Goal: Complete application form

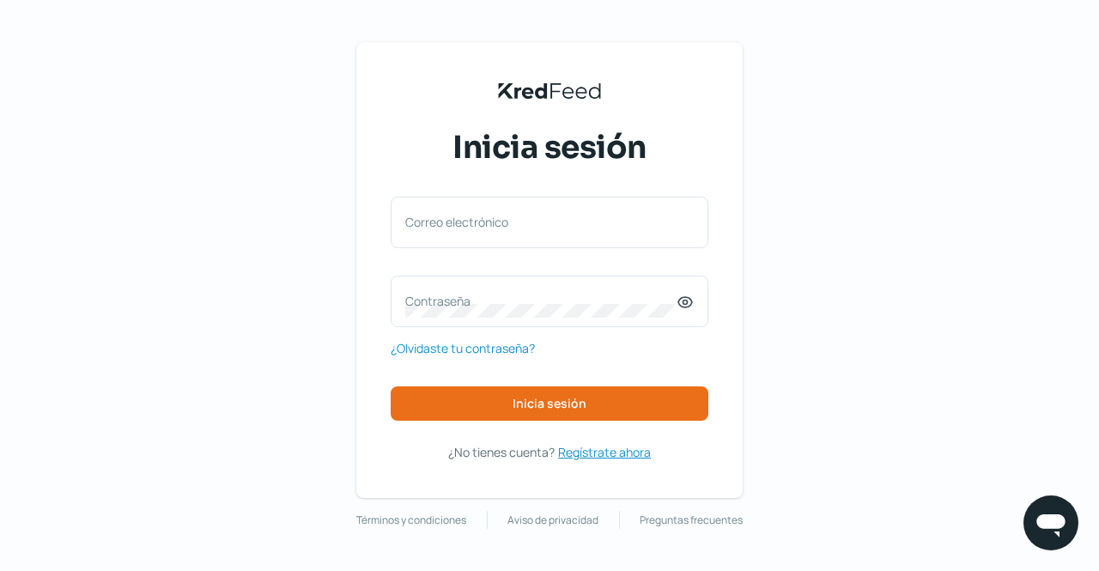
click at [611, 451] on span "Regístrate ahora" at bounding box center [604, 451] width 93 height 21
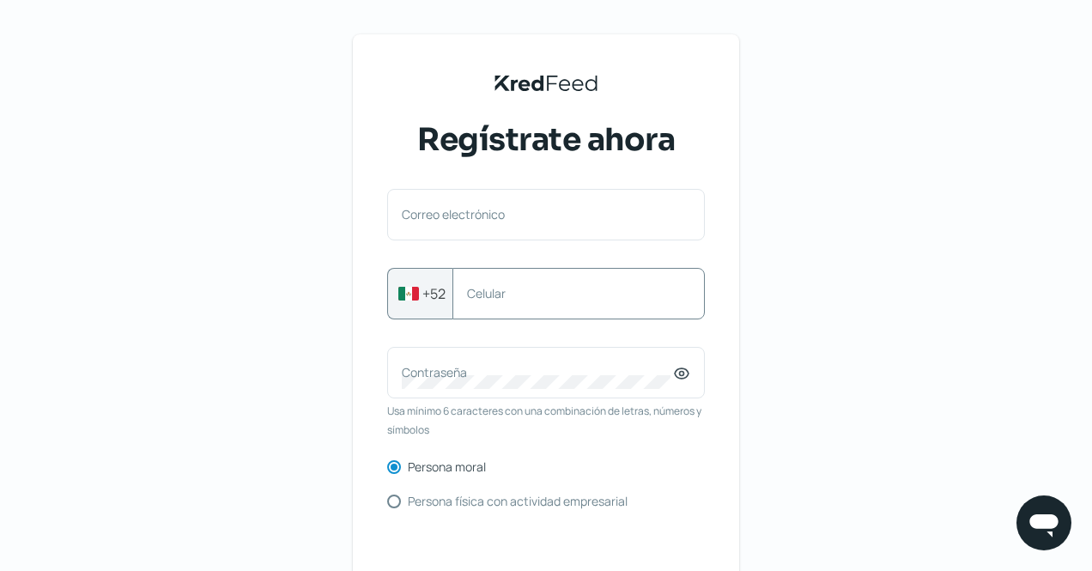
click at [487, 283] on div "Celular" at bounding box center [578, 294] width 252 height 52
click at [398, 502] on input "Persona física con actividad empresarial" at bounding box center [394, 501] width 14 height 14
radio input "true"
radio input "false"
click at [500, 291] on label "Celular" at bounding box center [570, 293] width 206 height 16
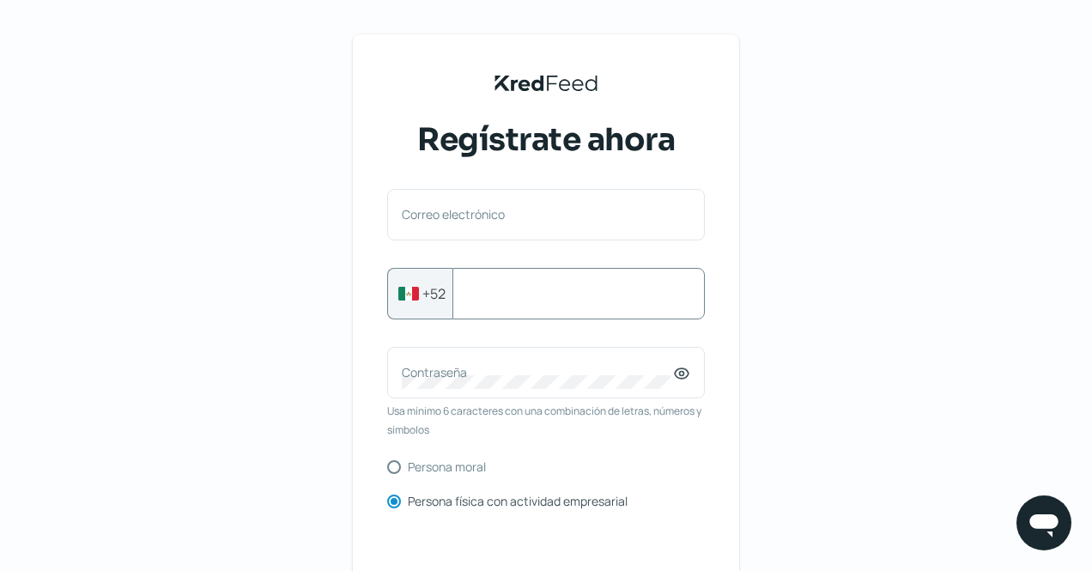
click at [500, 291] on input "Celular" at bounding box center [578, 293] width 223 height 15
type input "3312793893"
click at [464, 379] on label "Contraseña" at bounding box center [537, 372] width 271 height 16
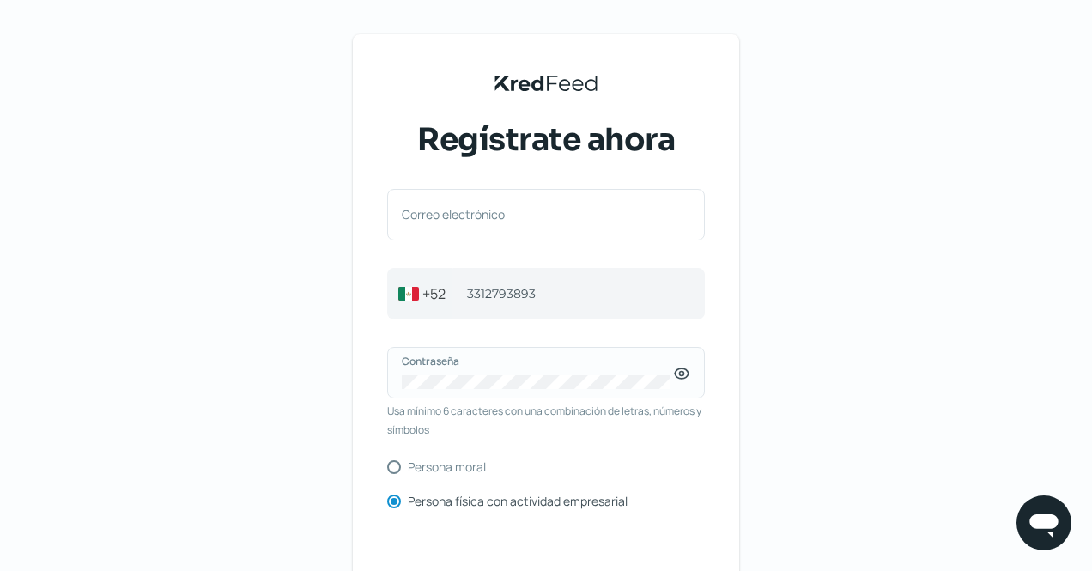
click at [676, 377] on icon at bounding box center [681, 373] width 17 height 17
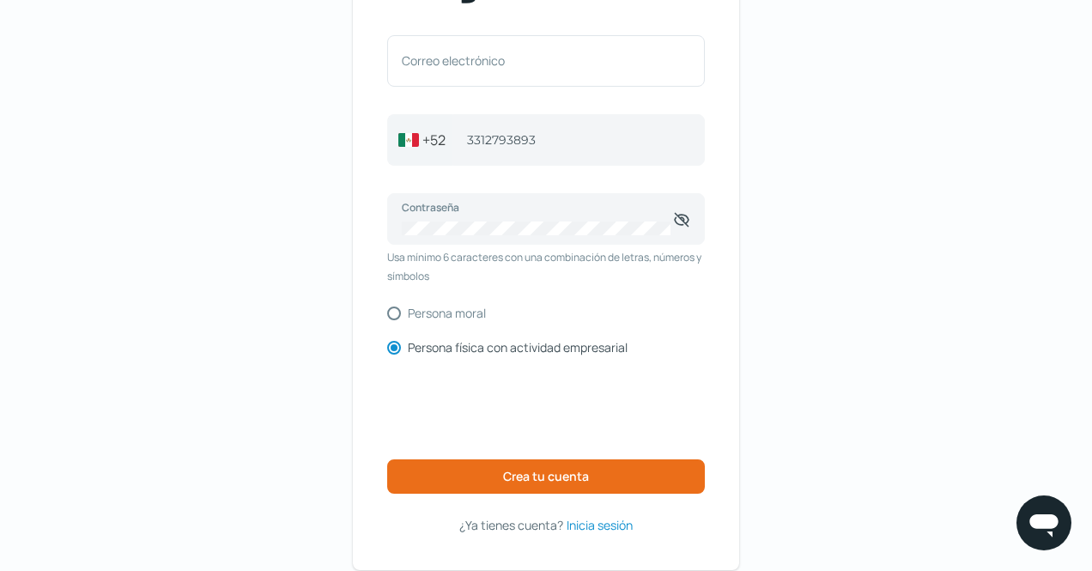
scroll to position [158, 0]
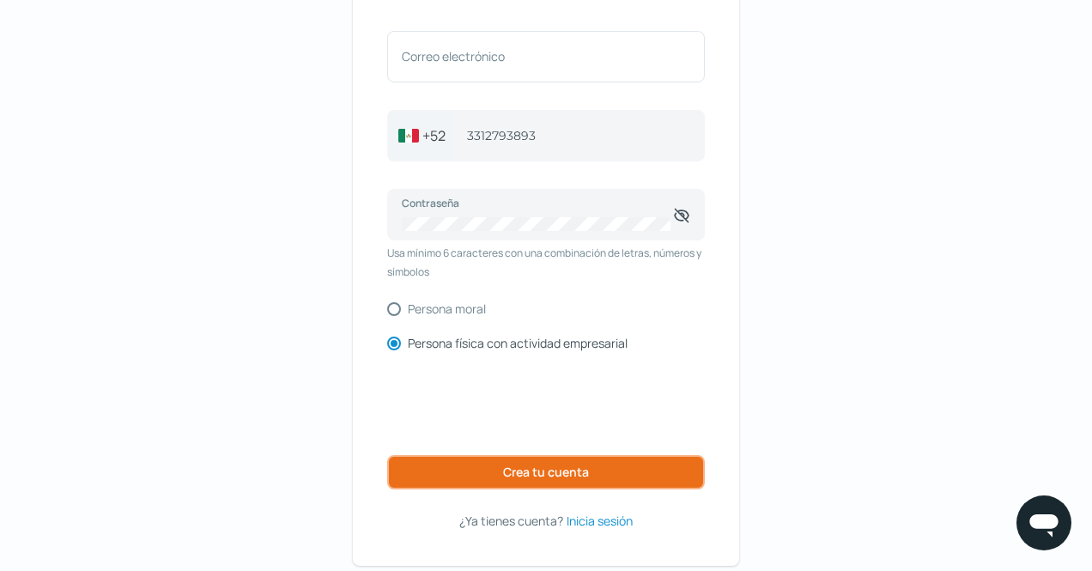
click at [549, 475] on span "Crea tu cuenta" at bounding box center [546, 472] width 86 height 12
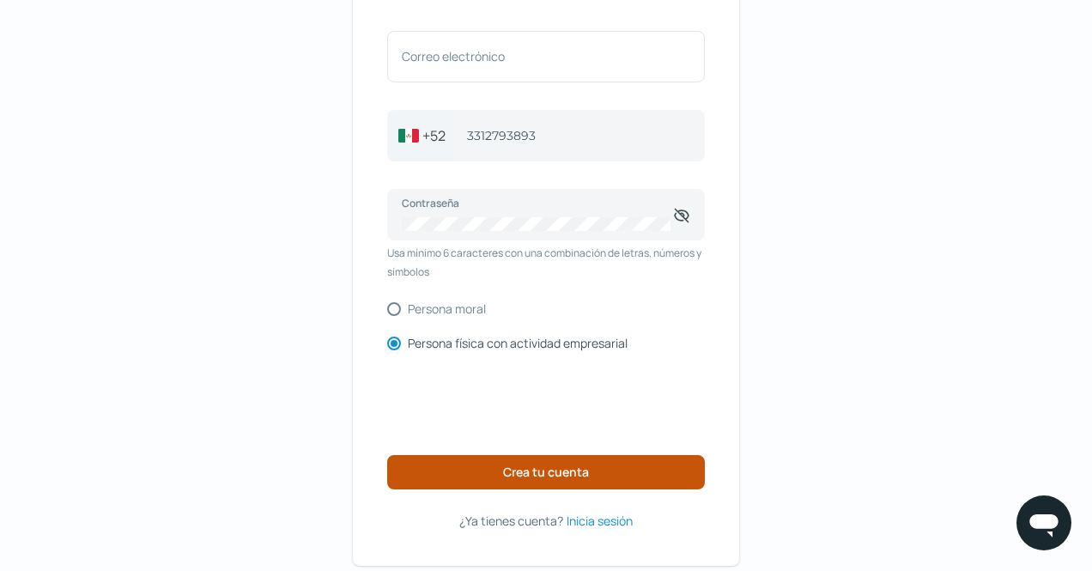
scroll to position [151, 0]
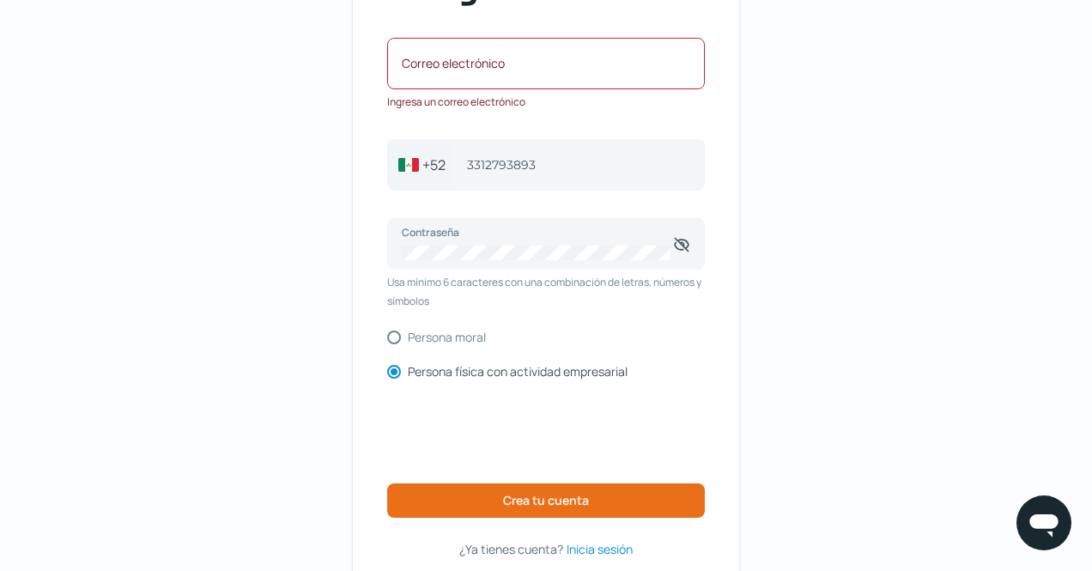
click at [471, 60] on label "Correo electrónico" at bounding box center [537, 63] width 271 height 16
click at [471, 64] on input "Correo electrónico" at bounding box center [546, 71] width 288 height 15
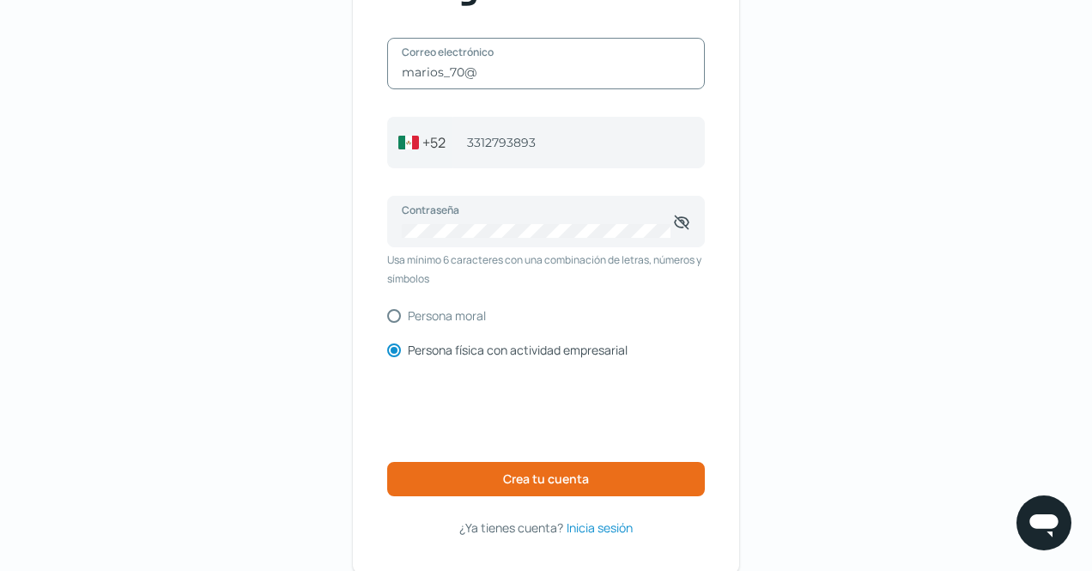
type input "[EMAIL_ADDRESS][DOMAIN_NAME]"
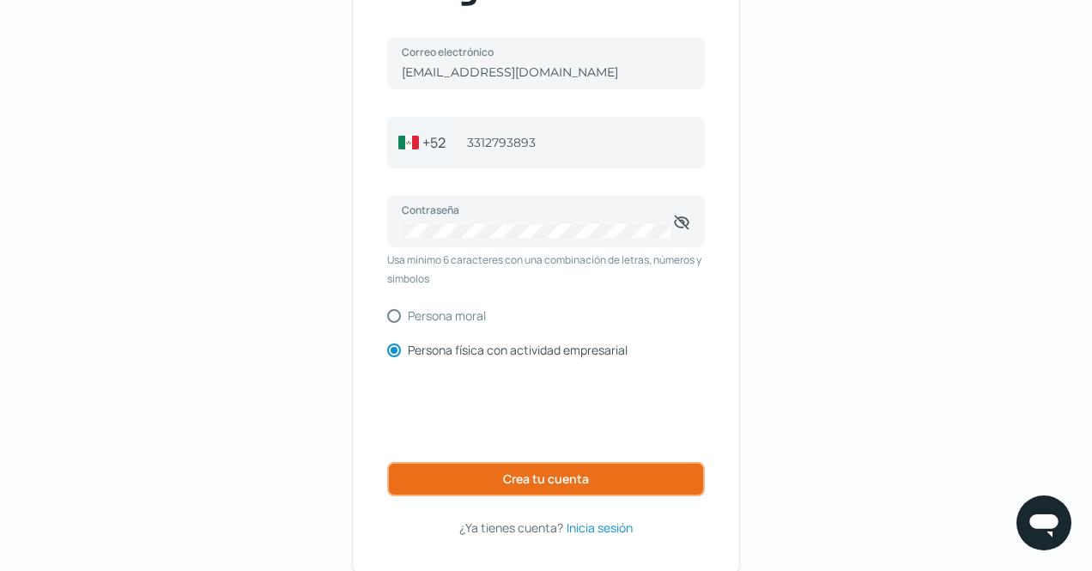
click at [546, 480] on span "Crea tu cuenta" at bounding box center [546, 479] width 86 height 12
click at [569, 480] on span "Crea tu cuenta" at bounding box center [546, 479] width 86 height 12
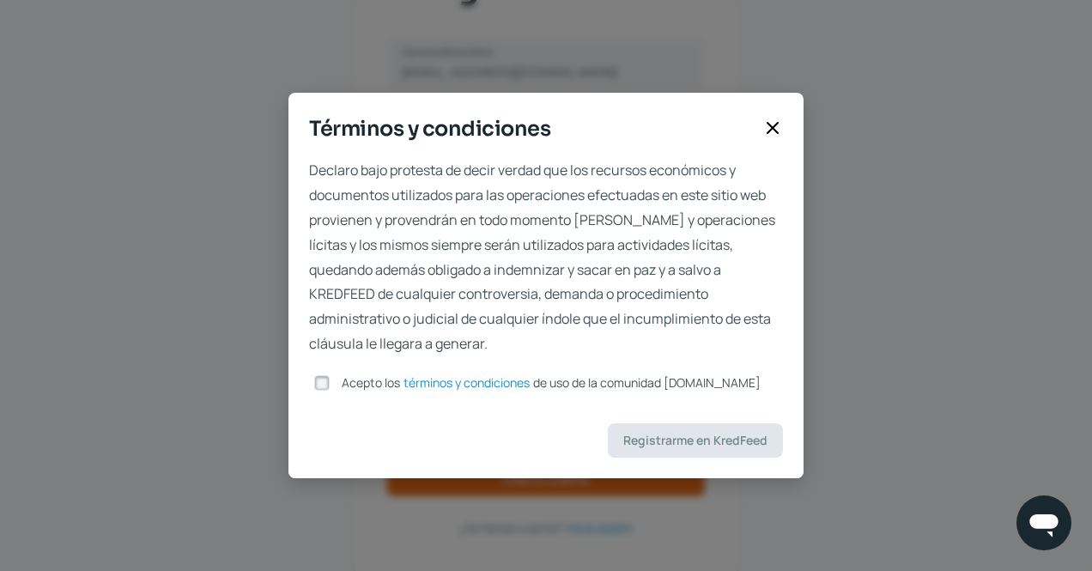
click at [330, 382] on input "Acepto los términos y condiciones de uso de la comunidad [DOMAIN_NAME]" at bounding box center [321, 382] width 15 height 15
checkbox input "true"
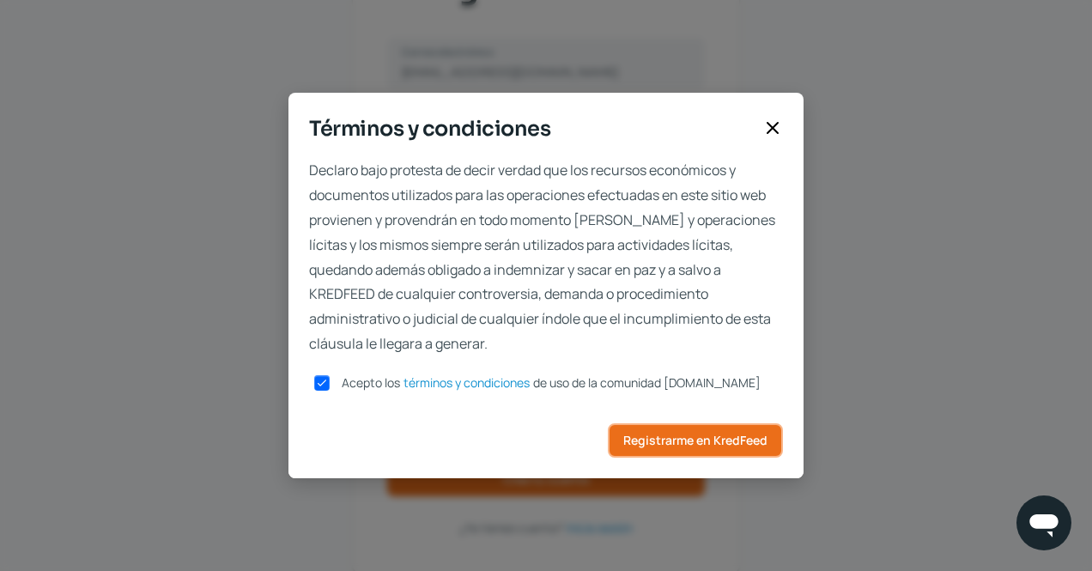
click at [701, 434] on span "Registrarme en KredFeed" at bounding box center [695, 440] width 144 height 12
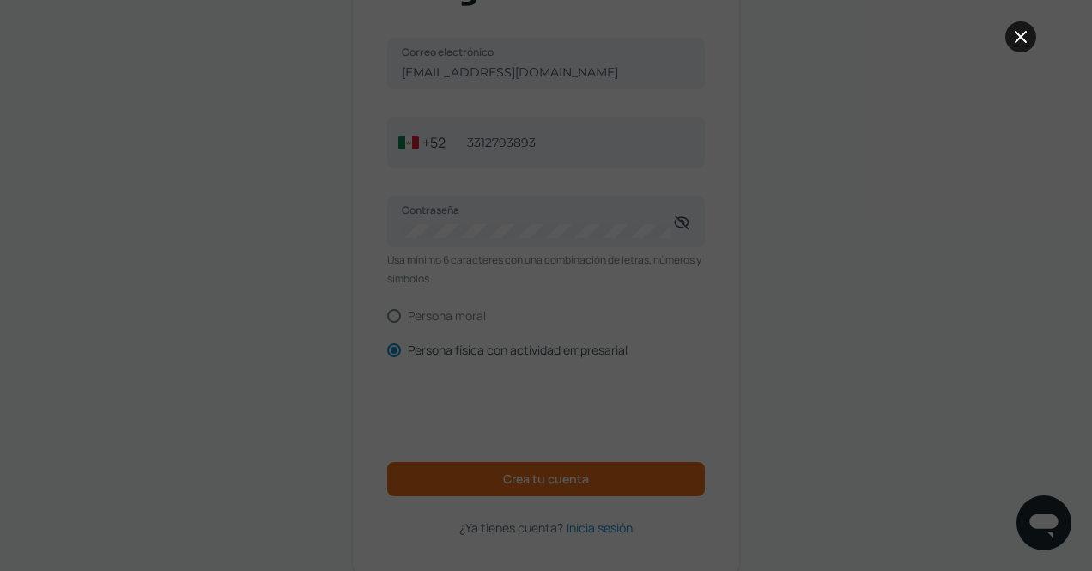
click at [1016, 44] on icon at bounding box center [1020, 37] width 21 height 21
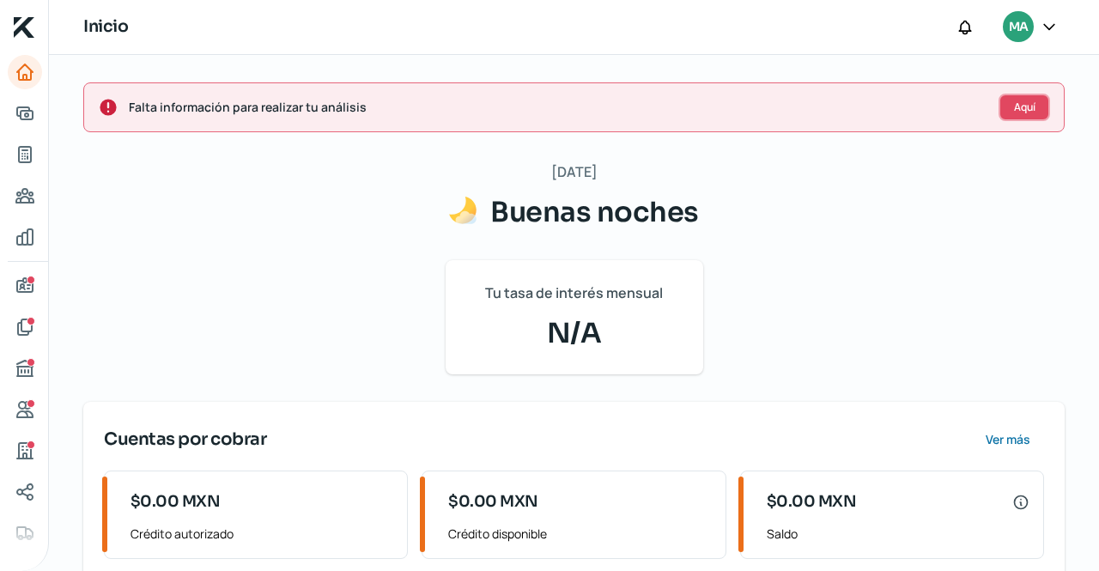
click at [1014, 112] on span "Aquí" at bounding box center [1024, 107] width 21 height 10
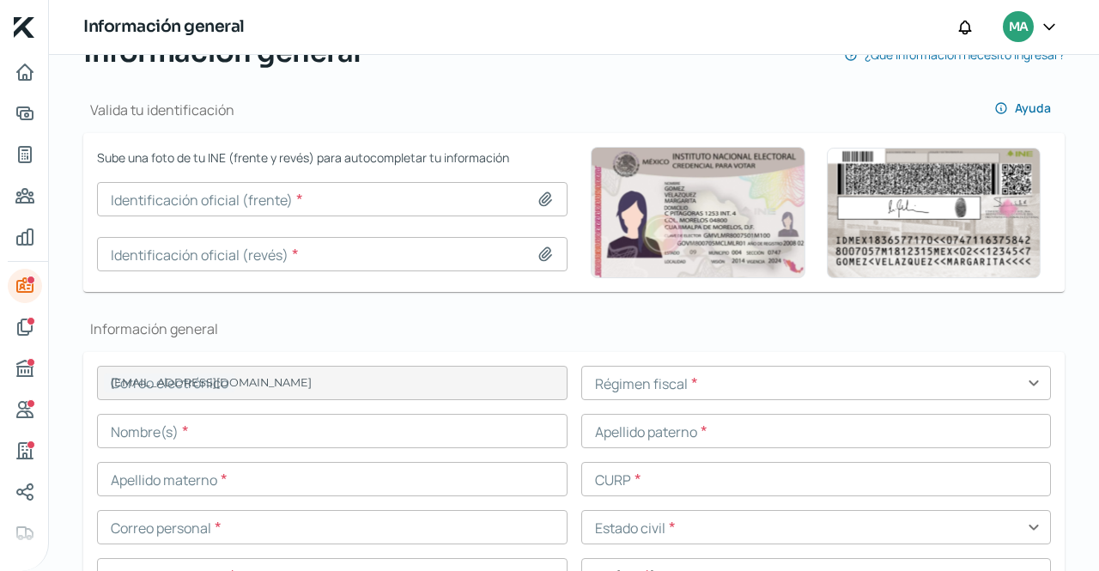
type input "[EMAIL_ADDRESS][DOMAIN_NAME]"
type input "33 - [DATE] - 3893"
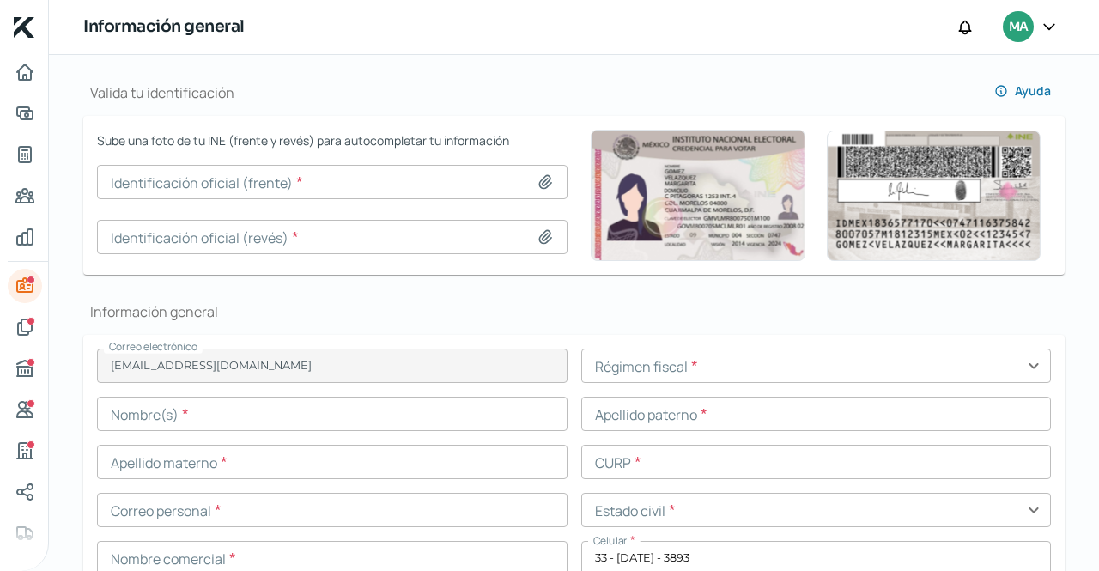
click at [542, 179] on icon at bounding box center [545, 182] width 12 height 13
type input "C:\fakepath\INE frente.png"
type input "INE frente.png"
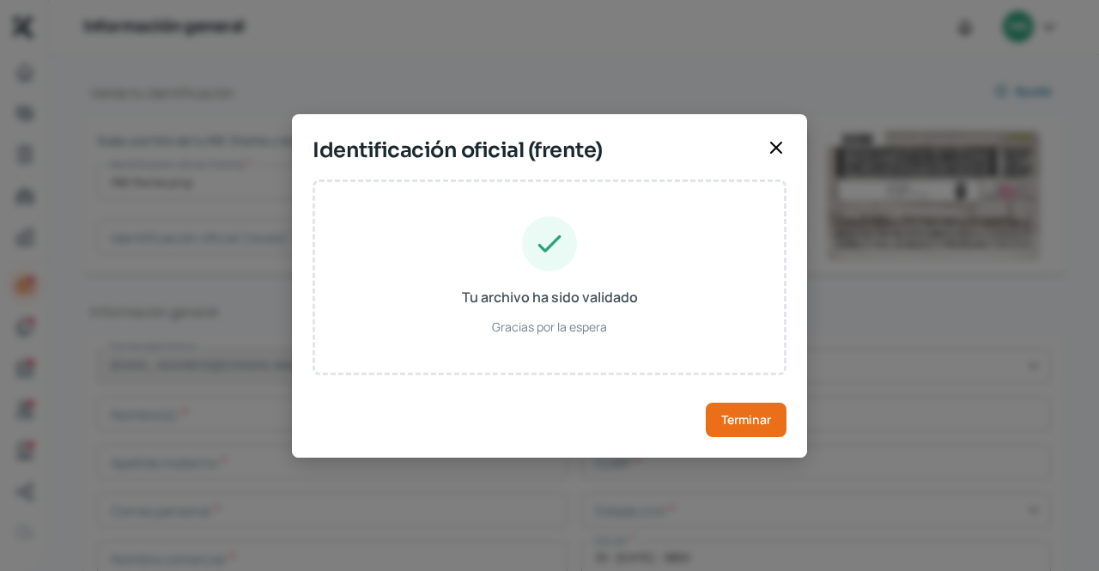
type input "[PERSON_NAME]"
type input "TOHM760507HJCRRR02"
type input "Hombre"
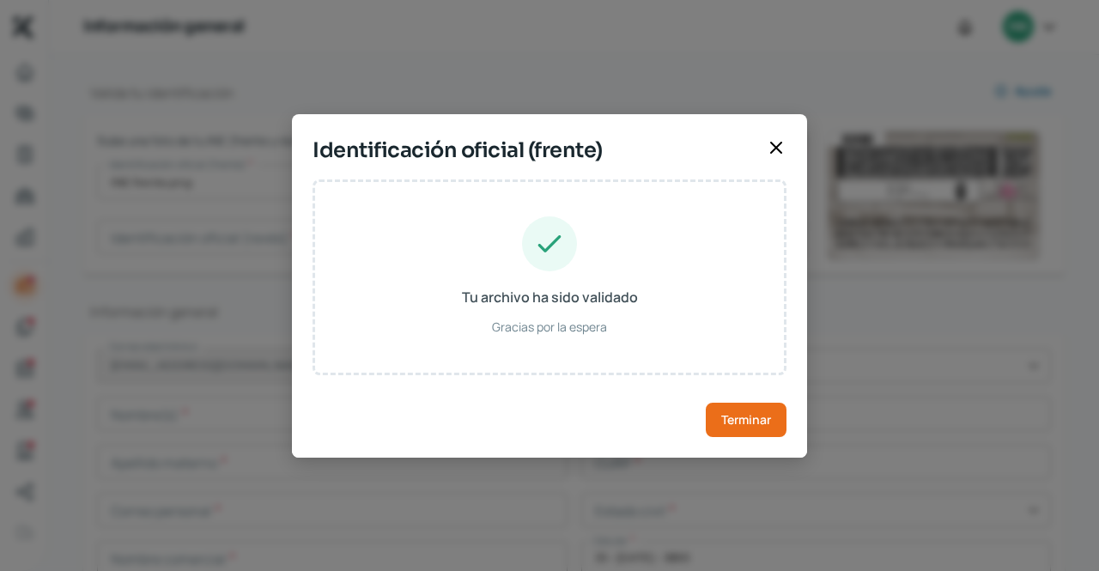
type input "TRHRMR76050714H100"
type input "[DATE]"
click at [737, 414] on span "Terminar" at bounding box center [746, 420] width 50 height 12
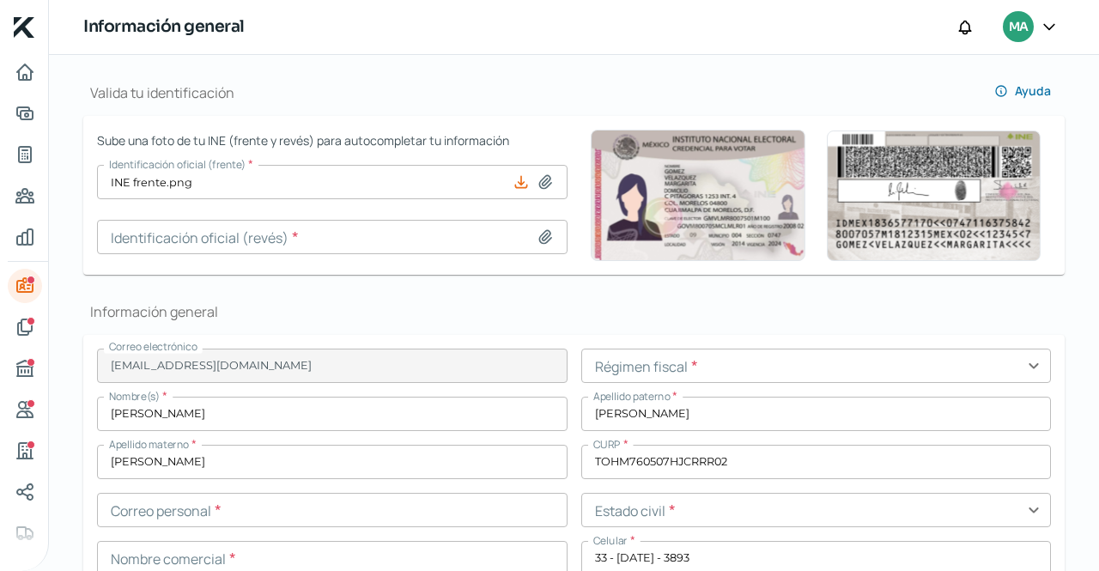
click at [545, 238] on icon at bounding box center [545, 236] width 12 height 13
type input "C:\fakepath\INE reverso.png"
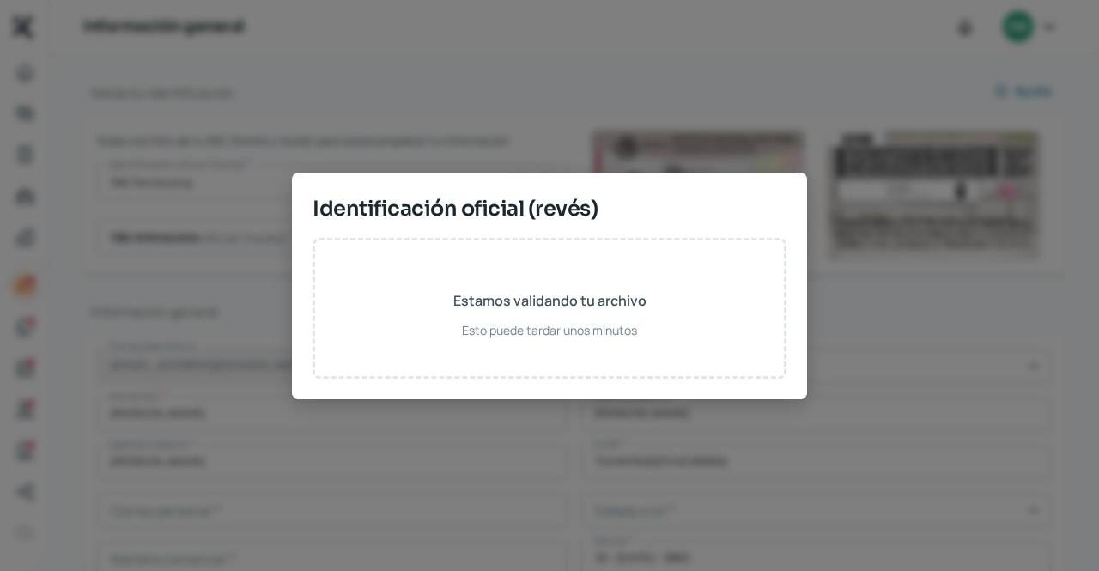
type input "INE reverso.png"
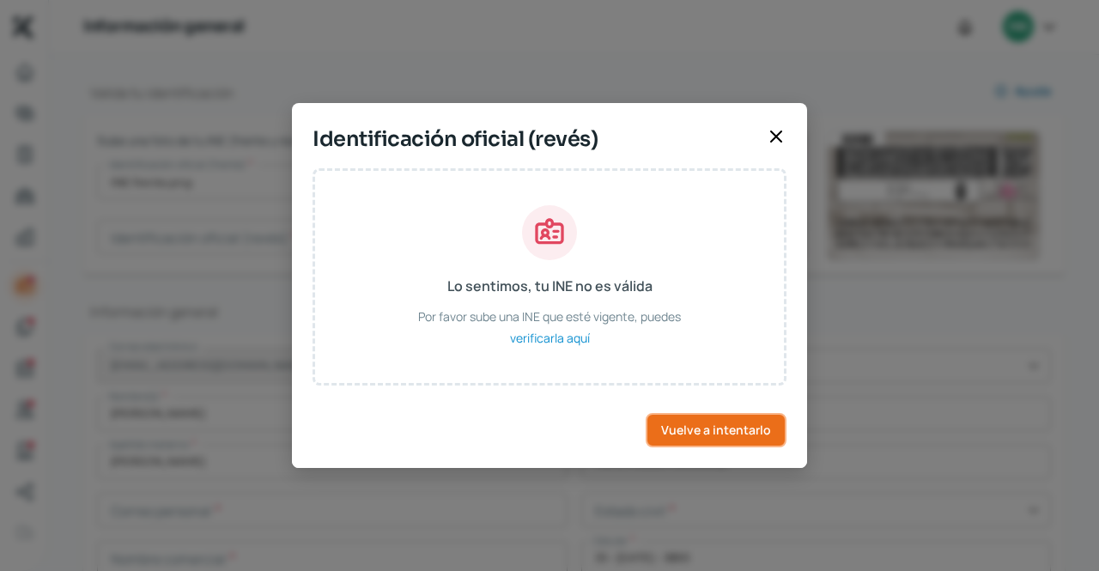
click at [730, 432] on span "Vuelve a intentarlo" at bounding box center [716, 430] width 110 height 12
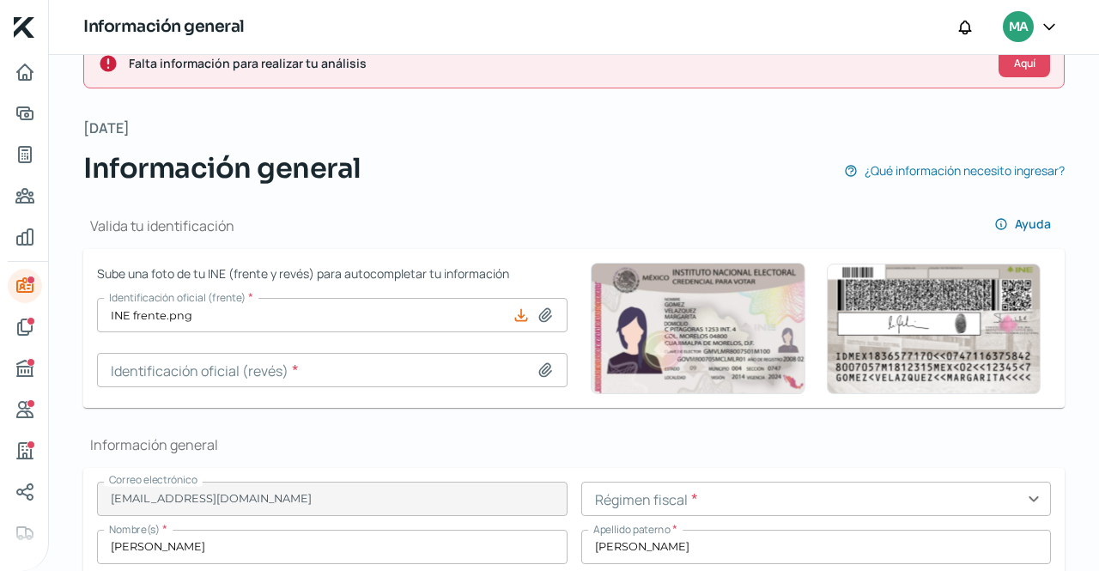
scroll to position [0, 0]
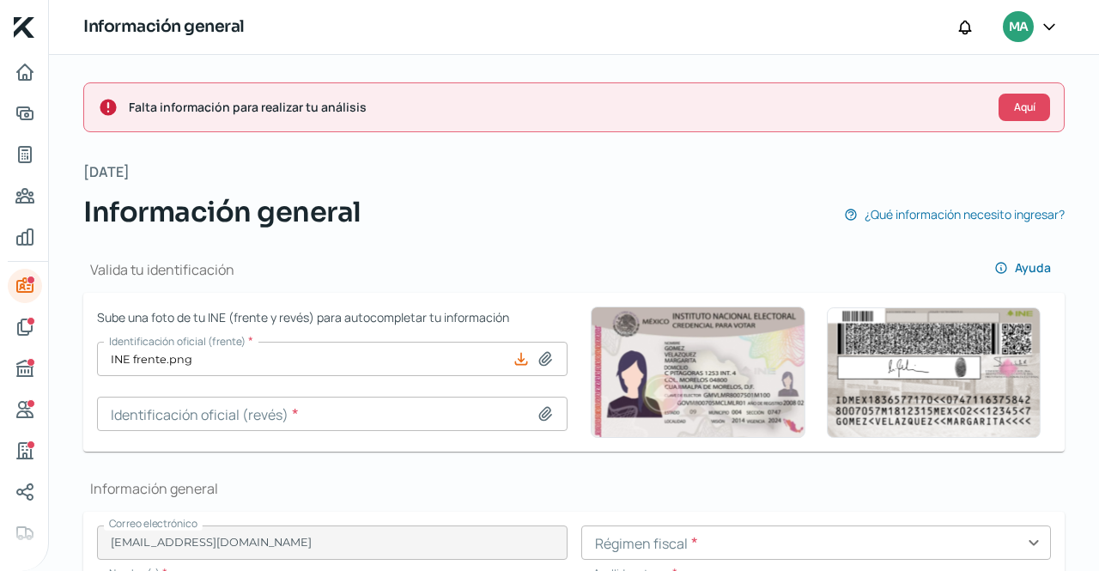
click at [543, 418] on icon at bounding box center [545, 413] width 12 height 13
type input "C:\fakepath\INE reverso.png"
type input "INE reverso.png"
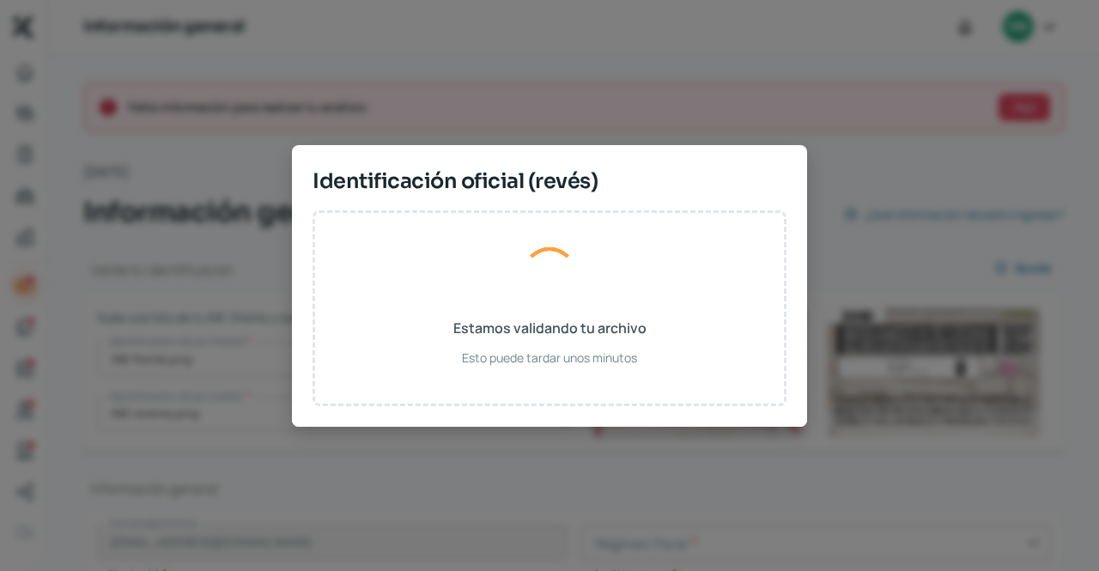
click at [416, 302] on div "Estamos validando tu archivo Esto puede tardar unos minutos" at bounding box center [549, 308] width 474 height 196
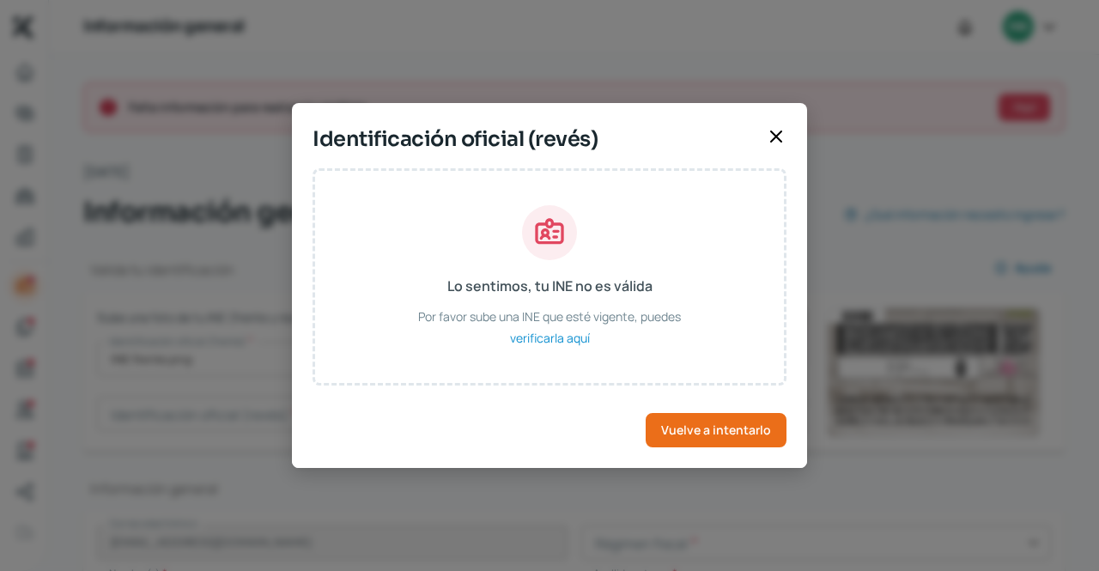
click at [778, 132] on icon at bounding box center [776, 136] width 21 height 21
